Goal: Task Accomplishment & Management: Manage account settings

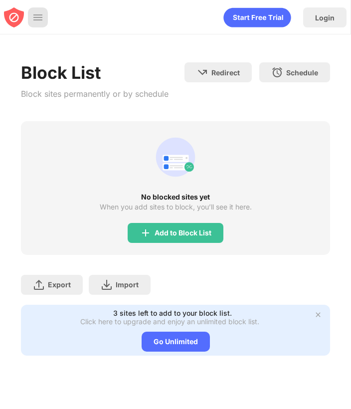
click at [41, 16] on img at bounding box center [38, 17] width 10 height 10
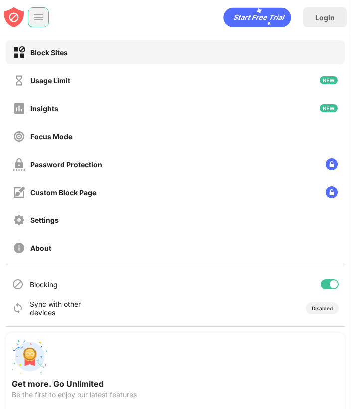
click at [330, 287] on div at bounding box center [330, 284] width 18 height 10
click at [331, 286] on div at bounding box center [330, 284] width 18 height 10
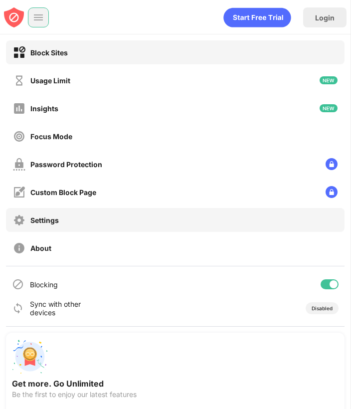
click at [126, 216] on div "Settings" at bounding box center [175, 220] width 339 height 24
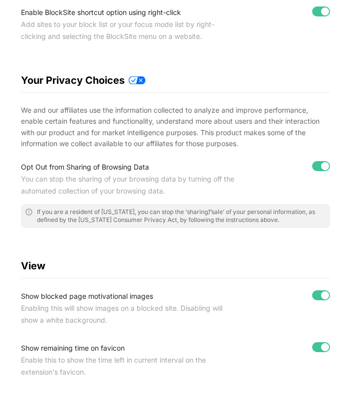
scroll to position [155, 0]
click at [323, 7] on div at bounding box center [321, 11] width 18 height 10
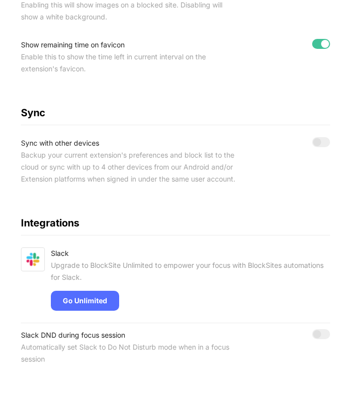
scroll to position [0, 0]
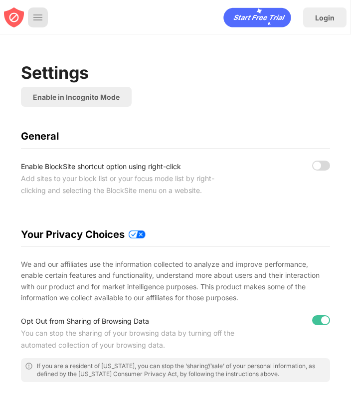
click at [33, 17] on img at bounding box center [38, 17] width 10 height 10
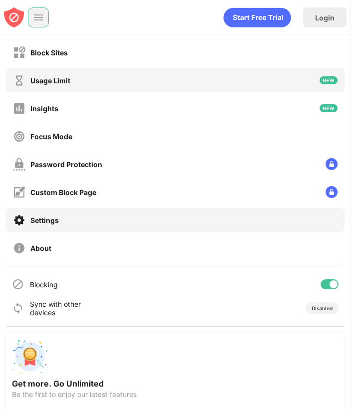
click at [102, 88] on div "Usage Limit" at bounding box center [175, 80] width 339 height 24
